Goal: Task Accomplishment & Management: Manage account settings

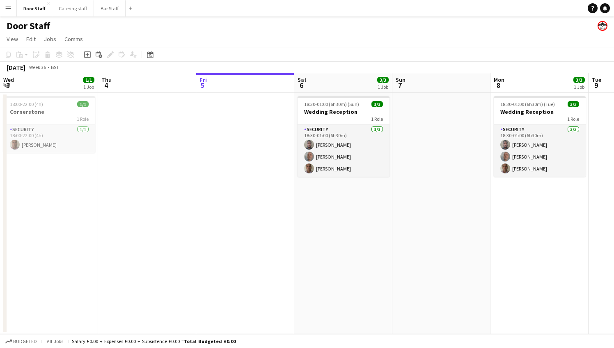
scroll to position [0, 344]
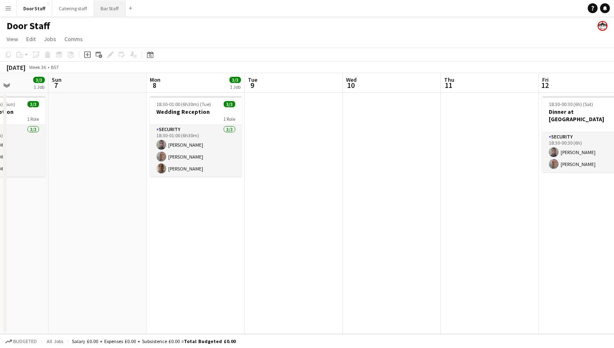
click at [111, 10] on button "Bar Staff Close" at bounding box center [110, 8] width 32 height 16
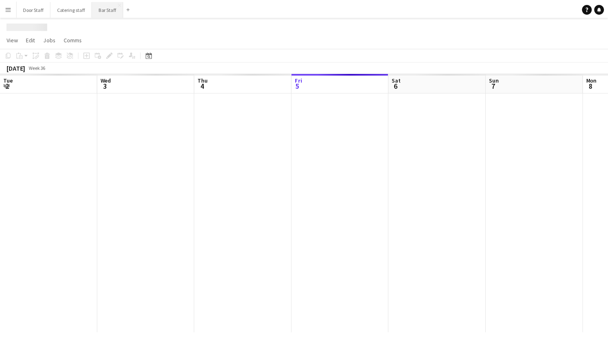
scroll to position [0, 196]
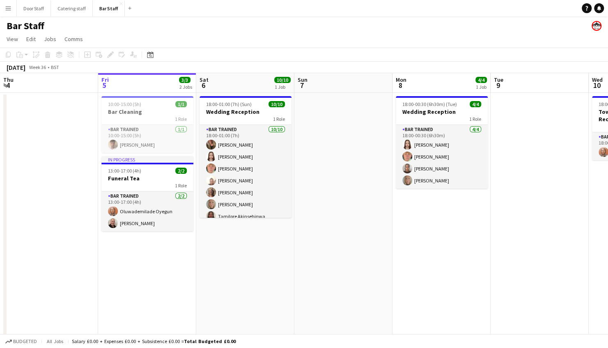
click at [298, 194] on app-date-cell at bounding box center [343, 248] width 98 height 310
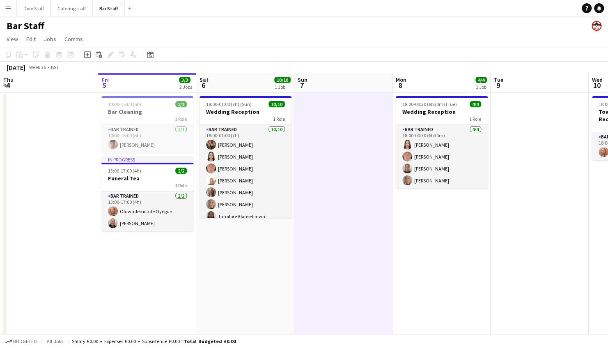
click at [292, 174] on app-date-cell "18:00-01:00 (7h) (Sun) 10/10 Wedding Reception 1 Role Bar trained [DATE] 18:00-…" at bounding box center [245, 248] width 98 height 310
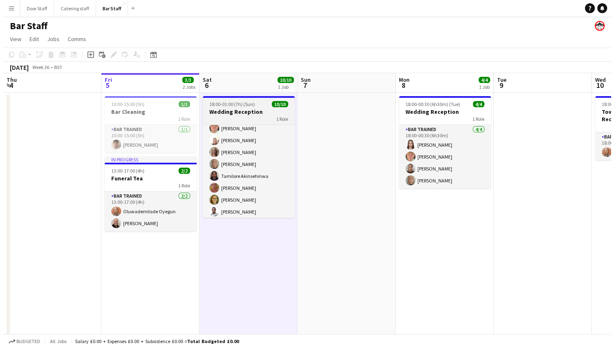
scroll to position [42, 0]
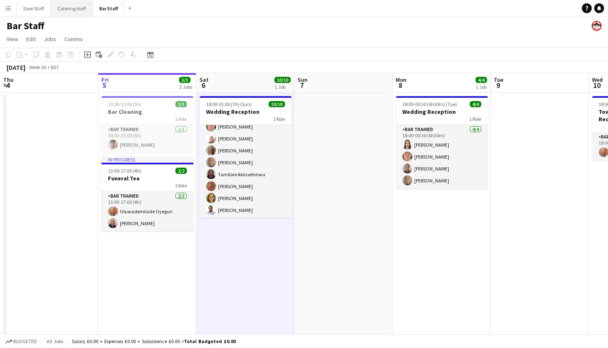
click at [64, 7] on button "Catering staff Close" at bounding box center [72, 8] width 42 height 16
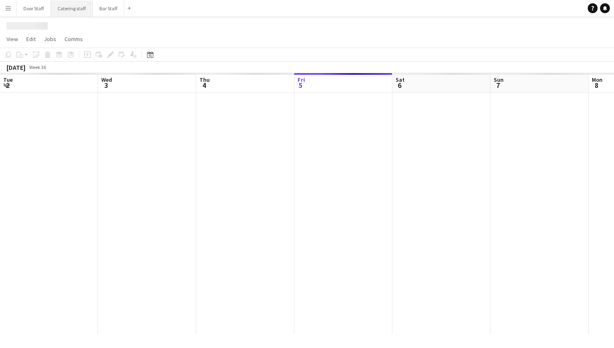
scroll to position [0, 196]
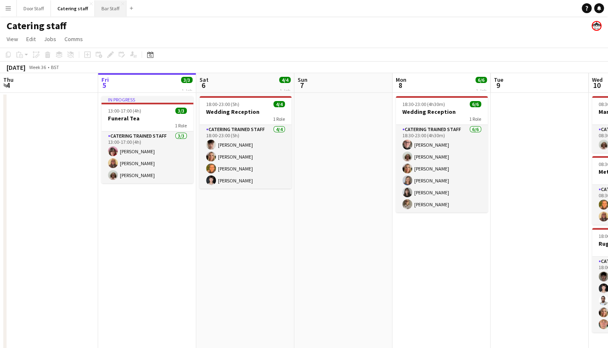
click at [114, 9] on button "Bar Staff Close" at bounding box center [111, 8] width 32 height 16
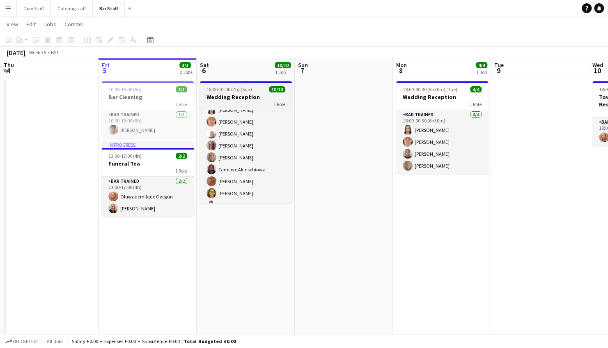
scroll to position [42, 0]
click at [239, 95] on h3 "Wedding Reception" at bounding box center [246, 96] width 92 height 7
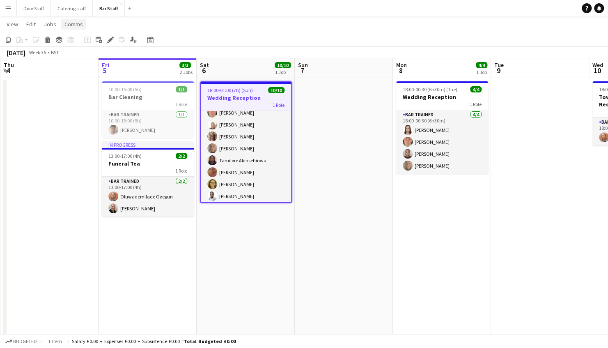
click at [74, 24] on span "Comms" at bounding box center [73, 24] width 18 height 7
click at [40, 189] on app-date-cell at bounding box center [49, 233] width 98 height 310
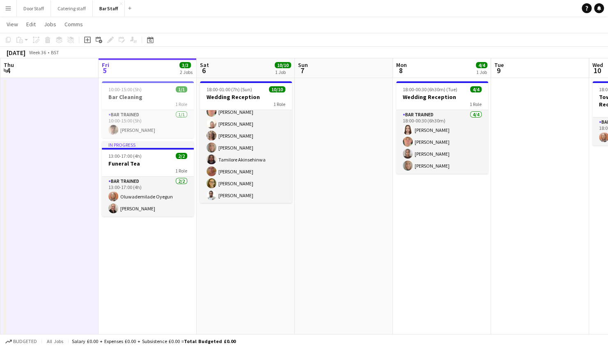
click at [5, 7] on app-icon "Menu" at bounding box center [8, 8] width 7 height 7
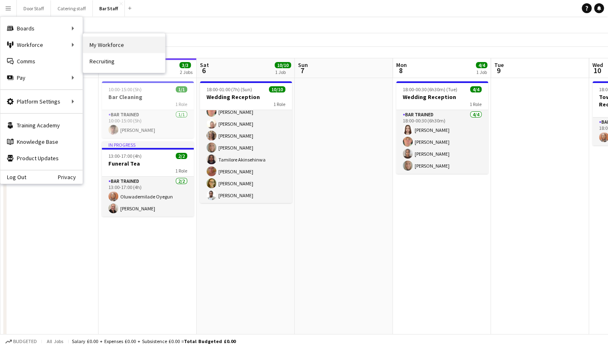
click at [106, 46] on link "My Workforce" at bounding box center [124, 45] width 82 height 16
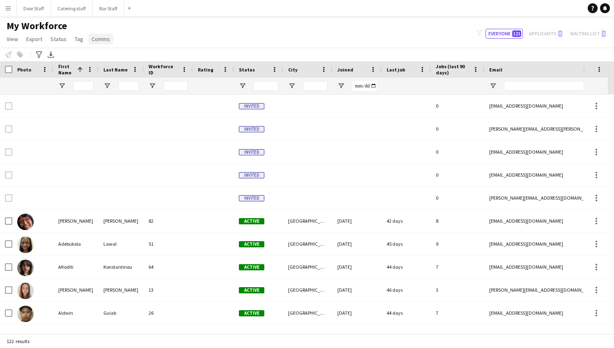
click at [99, 35] on span "Comms" at bounding box center [101, 38] width 18 height 7
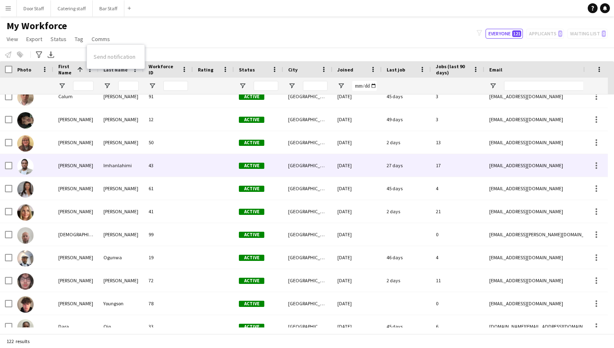
click at [5, 164] on div at bounding box center [6, 165] width 12 height 23
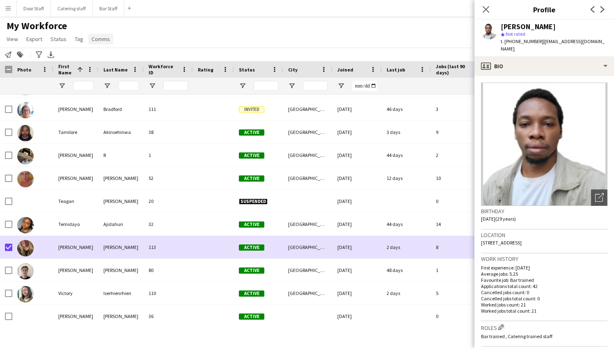
click at [102, 36] on span "Comms" at bounding box center [101, 38] width 18 height 7
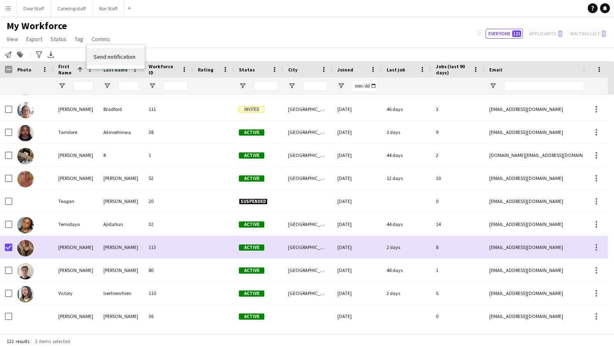
click at [114, 55] on span "Send notification" at bounding box center [115, 56] width 42 height 7
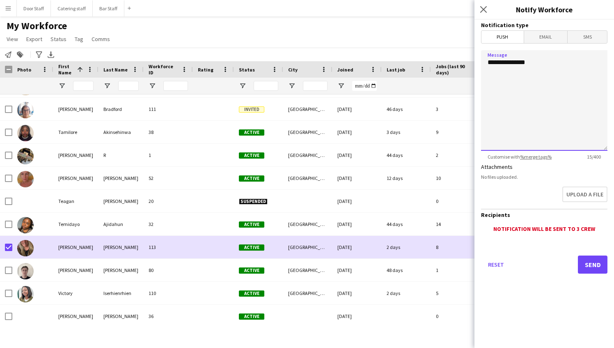
click at [539, 95] on textarea "**********" at bounding box center [544, 100] width 126 height 101
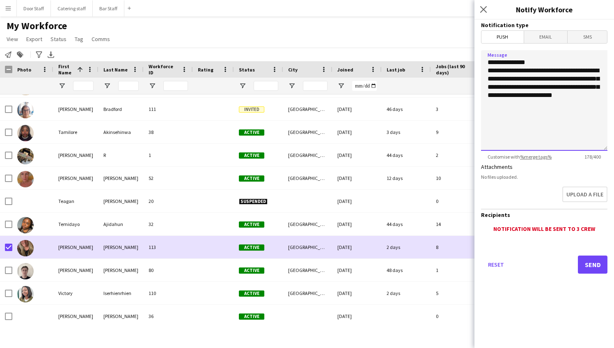
drag, startPoint x: 487, startPoint y: 71, endPoint x: 586, endPoint y: 78, distance: 99.6
drag, startPoint x: 586, startPoint y: 78, endPoint x: 571, endPoint y: 72, distance: 16.8
click at [571, 72] on textarea "**********" at bounding box center [544, 100] width 126 height 101
drag, startPoint x: 485, startPoint y: 69, endPoint x: 578, endPoint y: 108, distance: 101.0
click at [578, 108] on textarea "**********" at bounding box center [544, 100] width 126 height 101
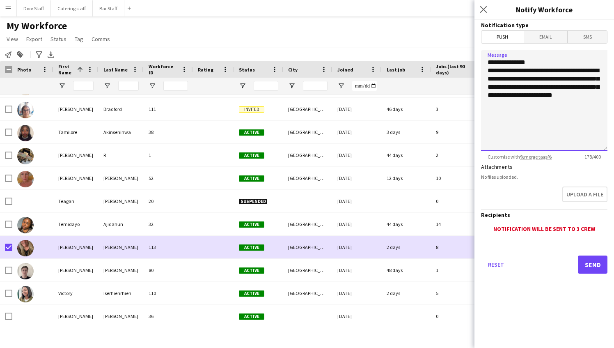
paste textarea "**********"
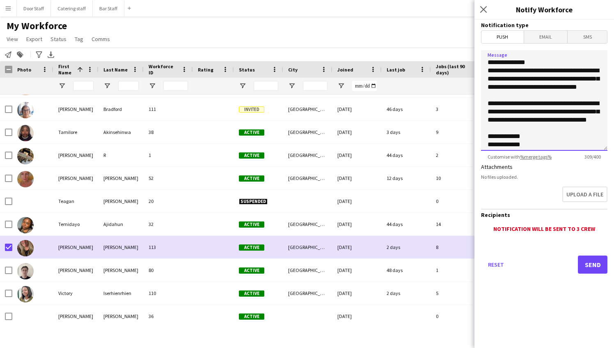
click at [562, 62] on textarea "**********" at bounding box center [544, 100] width 126 height 101
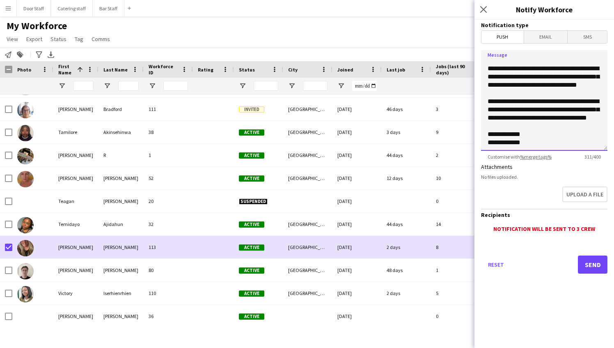
scroll to position [26, 0]
type textarea "**********"
click at [595, 269] on button "Send" at bounding box center [593, 264] width 30 height 18
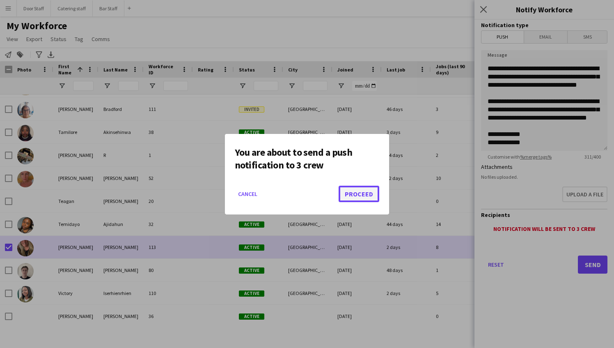
click at [358, 192] on button "Proceed" at bounding box center [359, 194] width 41 height 16
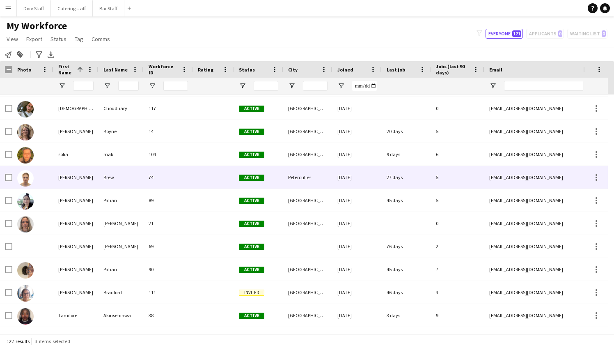
scroll to position [0, 0]
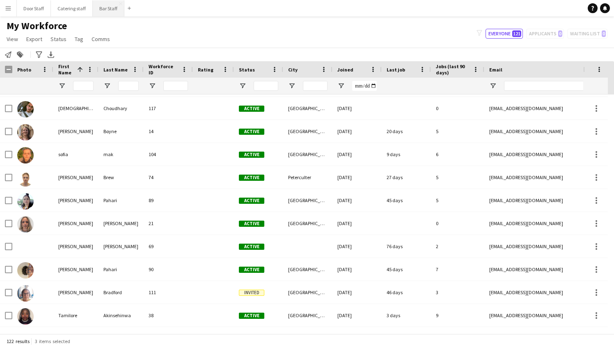
click at [103, 6] on button "Bar Staff Close" at bounding box center [109, 8] width 32 height 16
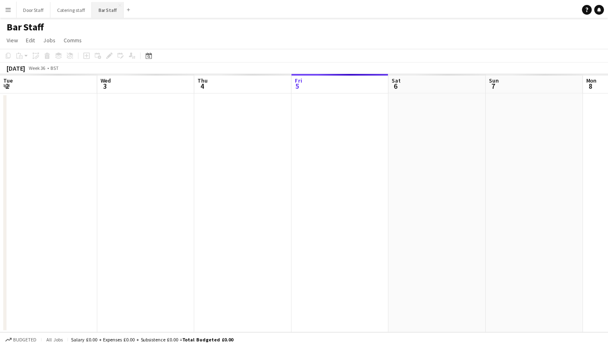
scroll to position [0, 196]
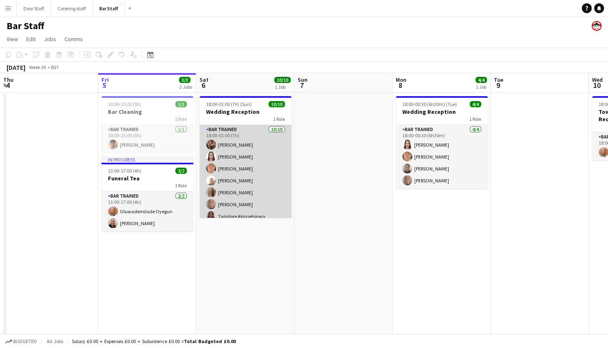
click at [248, 159] on app-card-role "Bar trained [DATE] 18:00-01:00 (7h) [PERSON_NAME] [PERSON_NAME] [PERSON_NAME] […" at bounding box center [246, 192] width 92 height 135
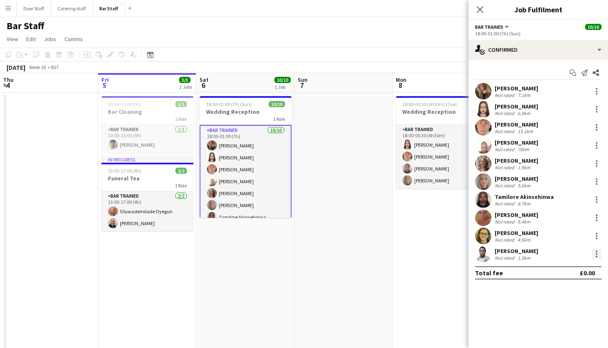
click at [598, 252] on div at bounding box center [597, 254] width 10 height 10
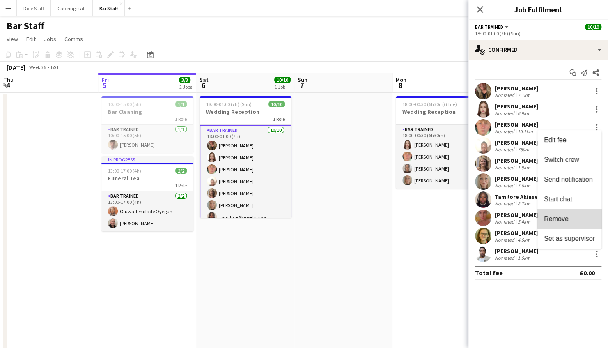
click at [573, 217] on span "Remove" at bounding box center [569, 218] width 51 height 7
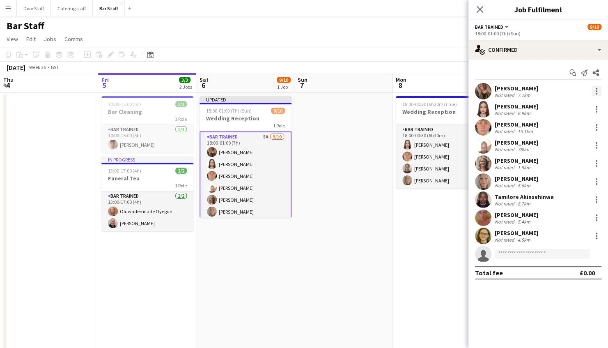
click at [596, 91] on div at bounding box center [597, 91] width 2 height 2
click at [564, 183] on span "Remove" at bounding box center [556, 184] width 25 height 7
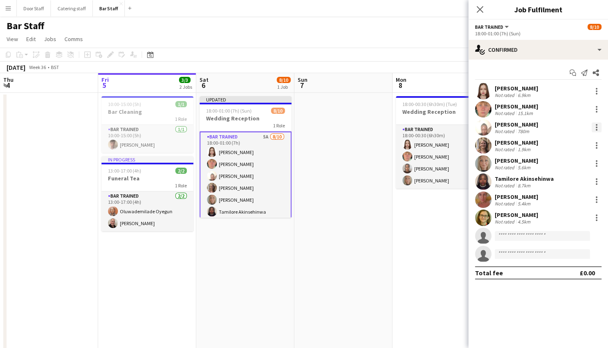
click at [595, 124] on div at bounding box center [597, 127] width 10 height 10
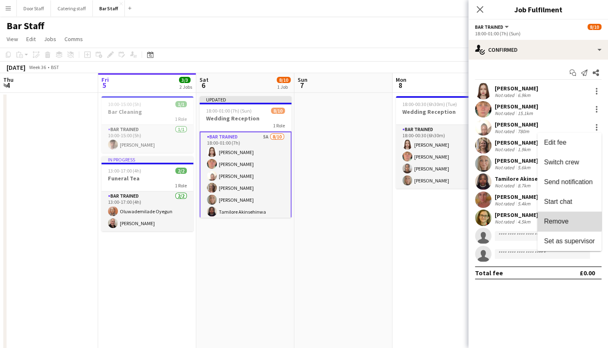
click at [562, 220] on span "Remove" at bounding box center [556, 221] width 25 height 7
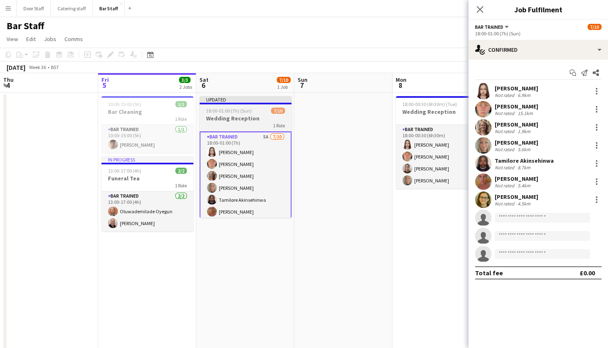
click at [264, 110] on div "18:00-01:00 (7h) (Sun) 7/10" at bounding box center [246, 111] width 92 height 6
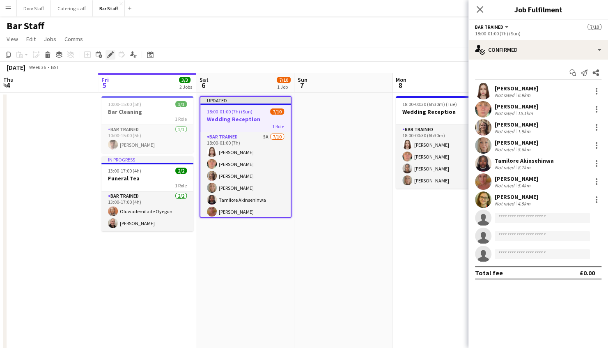
click at [108, 55] on icon at bounding box center [110, 55] width 5 height 5
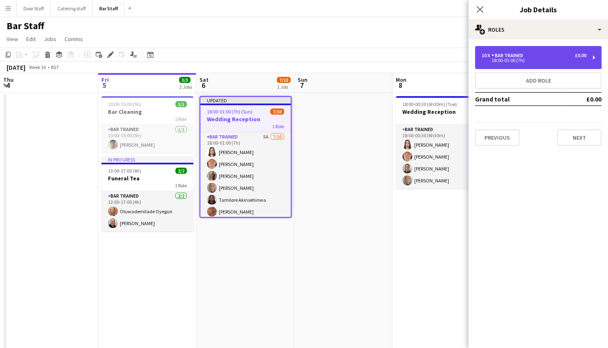
click at [501, 55] on div "Bar trained" at bounding box center [509, 56] width 35 height 6
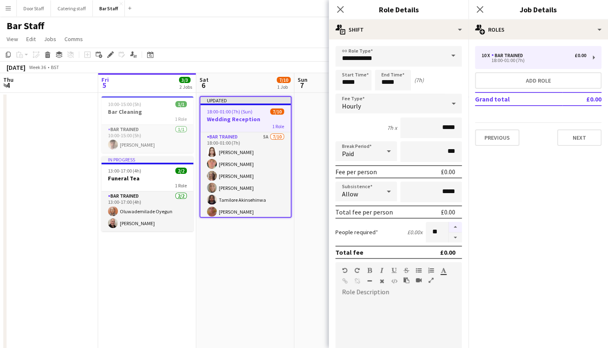
click at [451, 225] on button "button" at bounding box center [455, 227] width 13 height 11
click at [451, 239] on button "button" at bounding box center [455, 237] width 13 height 10
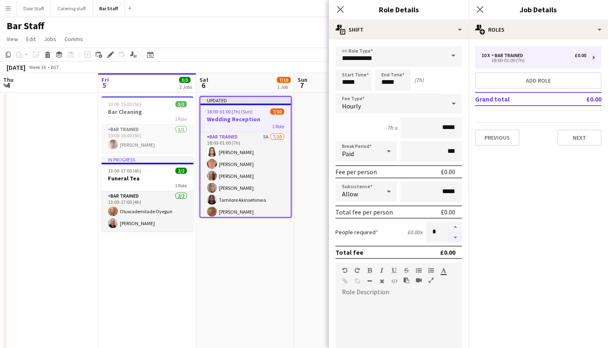
type input "*"
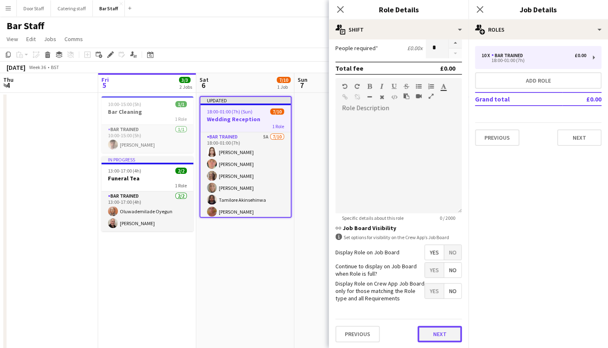
click at [439, 333] on button "Next" at bounding box center [440, 334] width 44 height 16
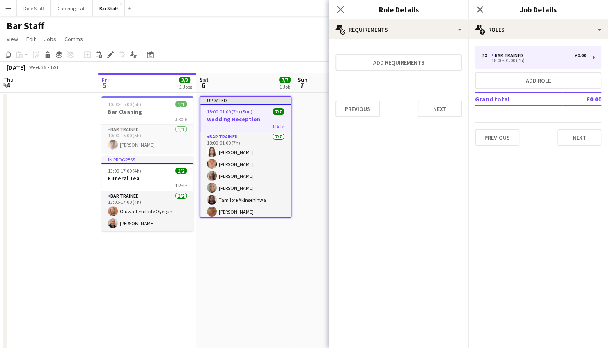
scroll to position [0, 0]
click at [439, 113] on button "Next" at bounding box center [440, 109] width 44 height 16
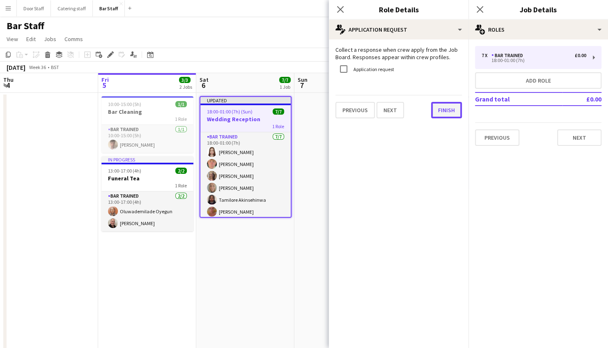
click at [439, 112] on button "Finish" at bounding box center [446, 110] width 31 height 16
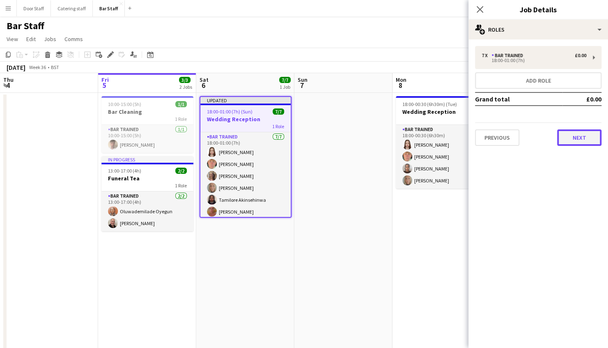
click at [571, 137] on button "Next" at bounding box center [579, 137] width 44 height 16
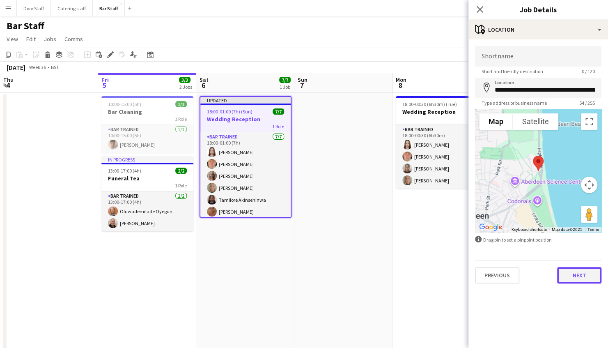
click at [592, 278] on button "Next" at bounding box center [579, 275] width 44 height 16
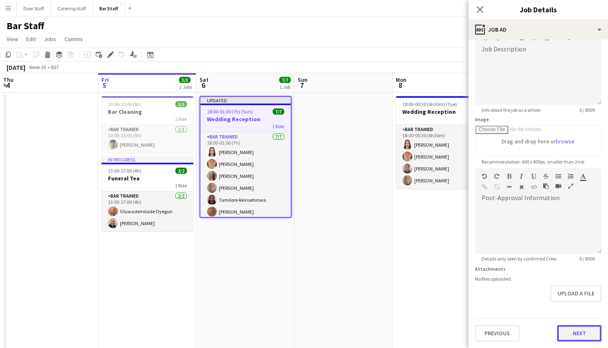
scroll to position [58, 0]
click at [583, 303] on form "**********" at bounding box center [539, 165] width 140 height 354
click at [578, 333] on button "Next" at bounding box center [579, 333] width 44 height 16
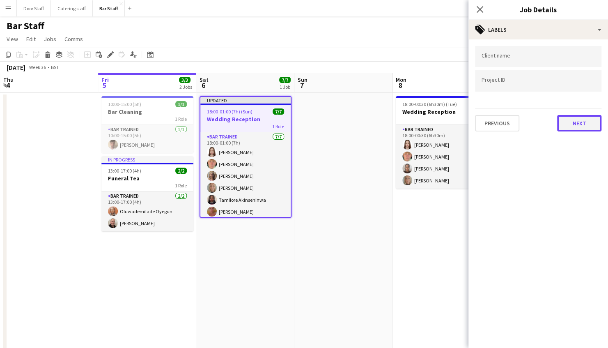
click at [582, 122] on button "Next" at bounding box center [579, 123] width 44 height 16
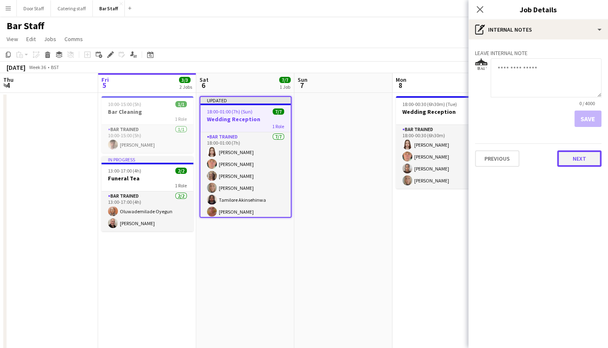
click at [579, 162] on button "Next" at bounding box center [579, 158] width 44 height 16
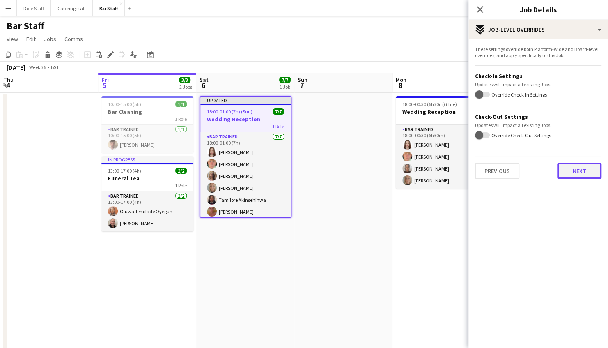
click at [581, 172] on button "Next" at bounding box center [579, 171] width 44 height 16
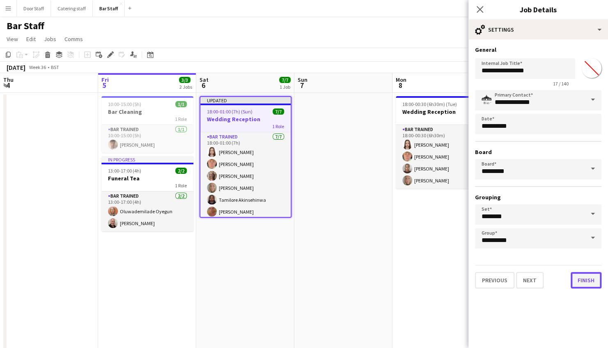
click at [591, 276] on button "Finish" at bounding box center [586, 280] width 31 height 16
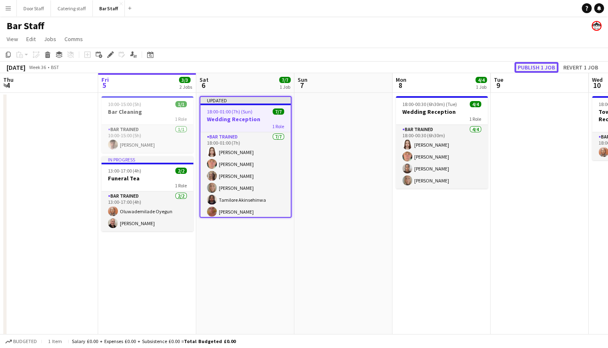
click at [545, 70] on button "Publish 1 job" at bounding box center [537, 67] width 44 height 11
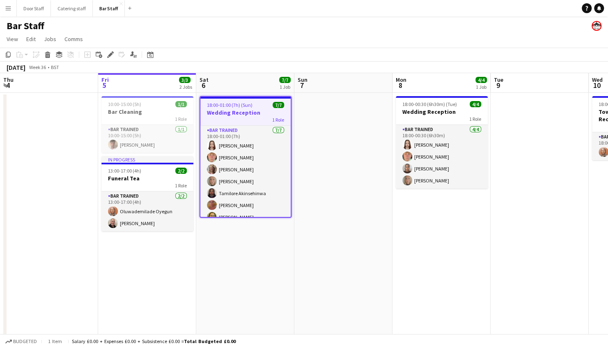
click at [279, 289] on app-date-cell "18:00-01:00 (7h) (Sun) 7/7 Wedding Reception 1 Role Bar trained [DATE] 18:00-01…" at bounding box center [245, 248] width 98 height 310
